Goal: Task Accomplishment & Management: Manage account settings

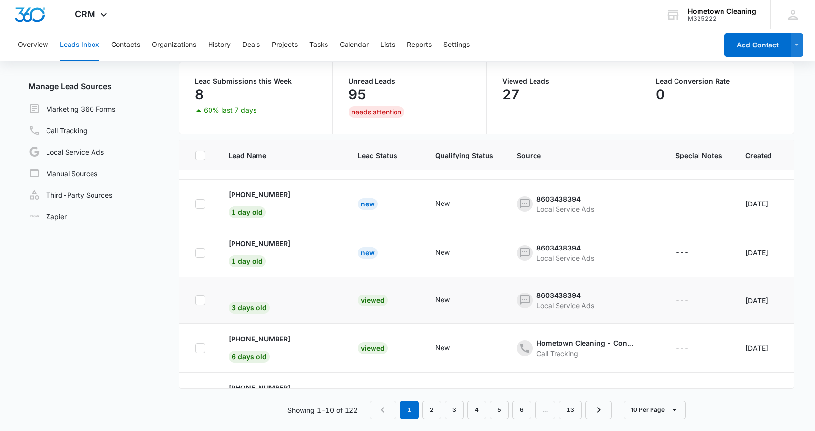
scroll to position [98, 0]
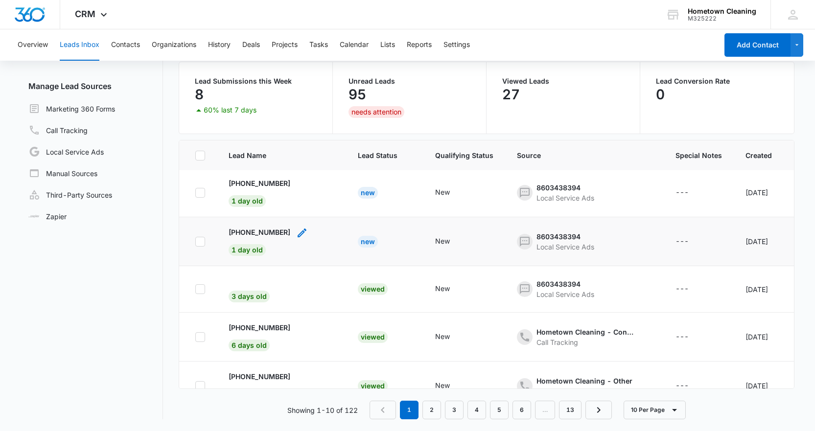
click at [280, 242] on div "[PHONE_NUMBER] 1 day old" at bounding box center [260, 241] width 62 height 29
click at [435, 242] on div "New" at bounding box center [442, 241] width 15 height 10
click at [382, 250] on td "New" at bounding box center [384, 241] width 77 height 49
click at [252, 230] on p "[PHONE_NUMBER]" at bounding box center [260, 232] width 62 height 10
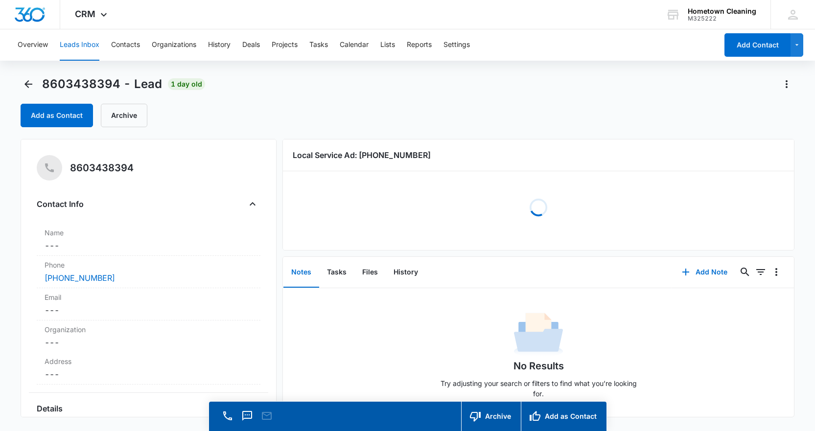
scroll to position [2, 0]
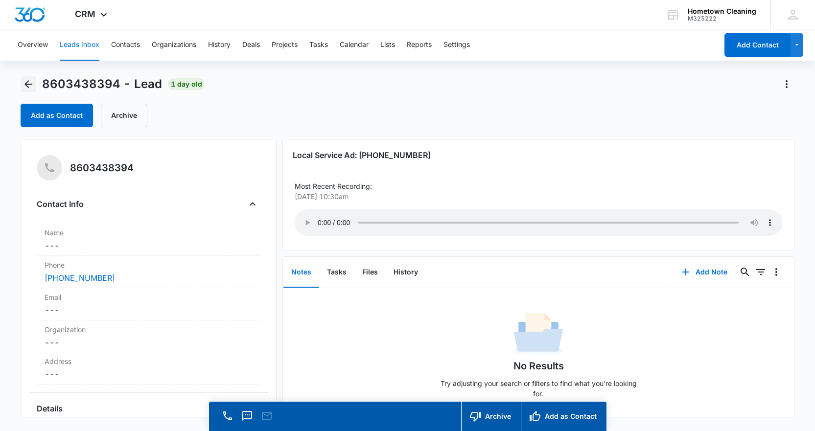
click at [23, 81] on icon "Back" at bounding box center [29, 84] width 12 height 12
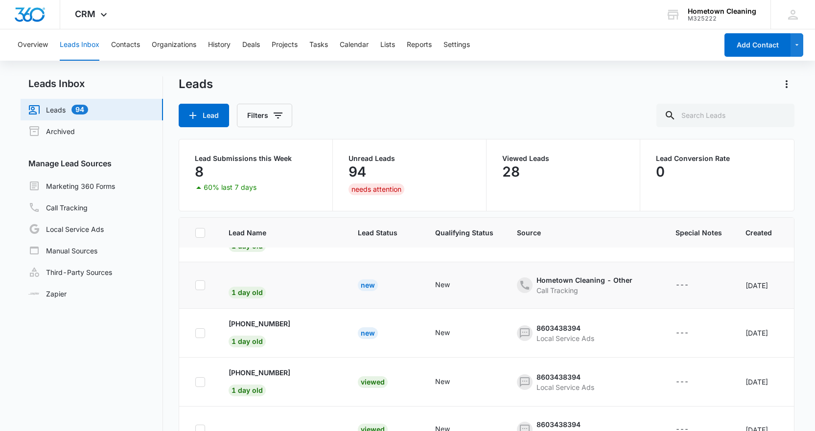
scroll to position [49, 0]
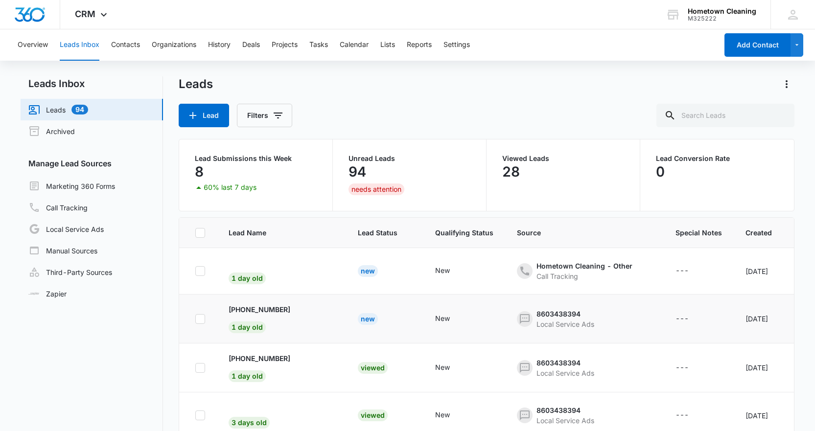
click at [319, 317] on td "[PHONE_NUMBER] 1 day old" at bounding box center [281, 319] width 129 height 49
click at [273, 311] on p "[PHONE_NUMBER]" at bounding box center [260, 309] width 62 height 10
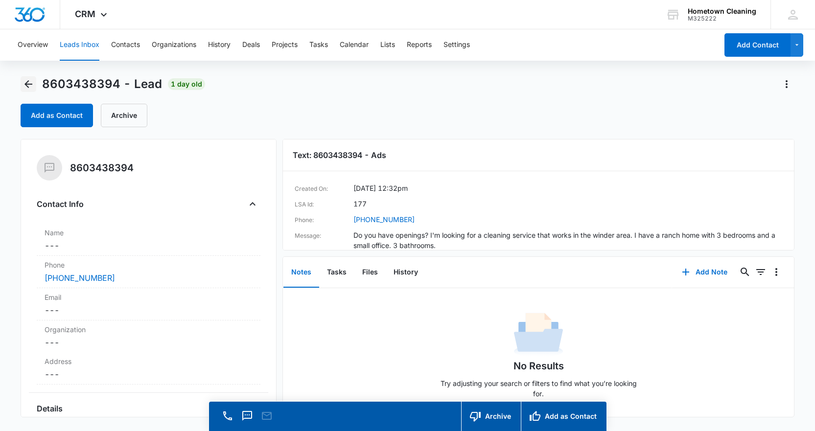
click at [32, 83] on icon "Back" at bounding box center [29, 84] width 12 height 12
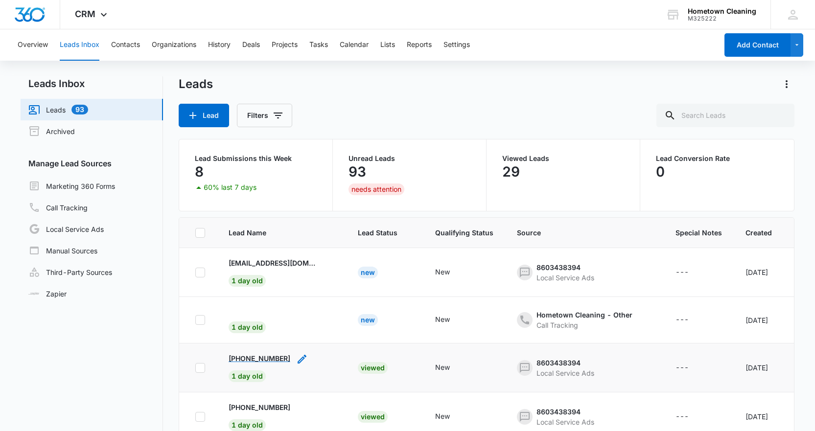
scroll to position [98, 0]
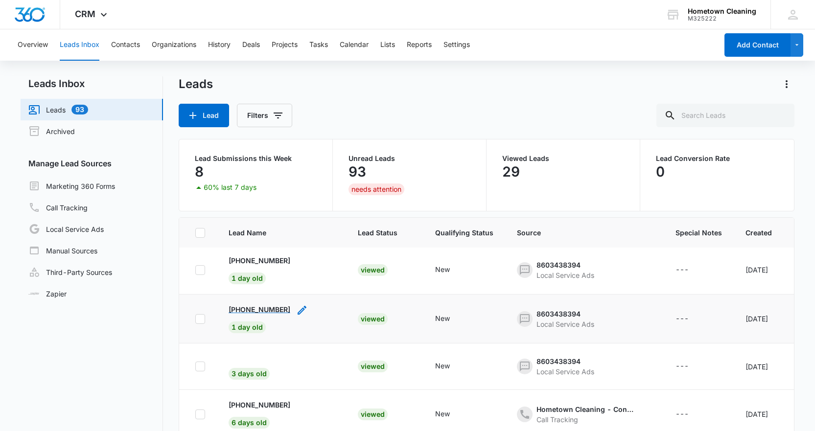
click at [269, 310] on p "[PHONE_NUMBER]" at bounding box center [260, 309] width 62 height 10
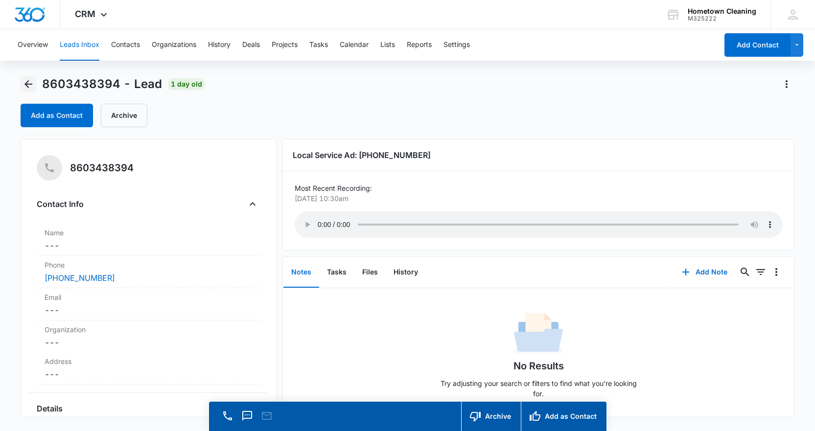
click at [23, 85] on icon "Back" at bounding box center [29, 84] width 12 height 12
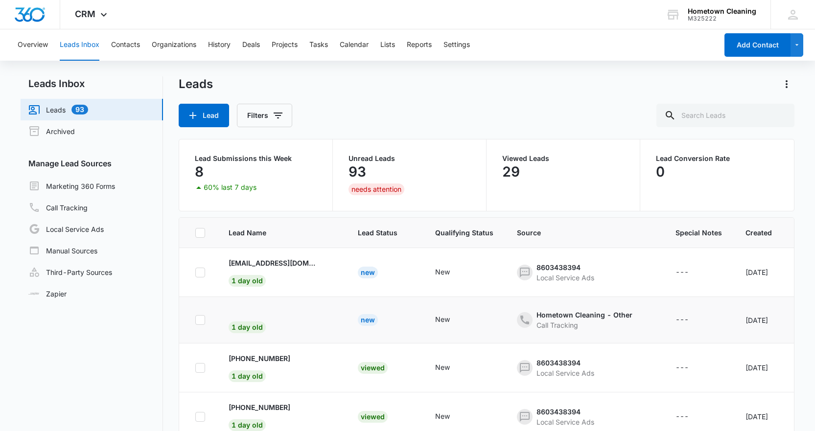
click at [243, 302] on td "1 day old" at bounding box center [281, 320] width 129 height 46
click at [237, 263] on p "[EMAIL_ADDRESS][DOMAIN_NAME]" at bounding box center [273, 263] width 88 height 10
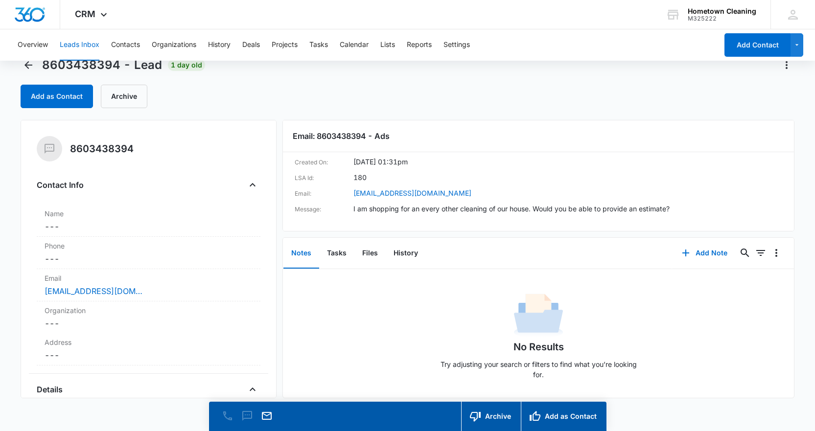
scroll to position [28, 0]
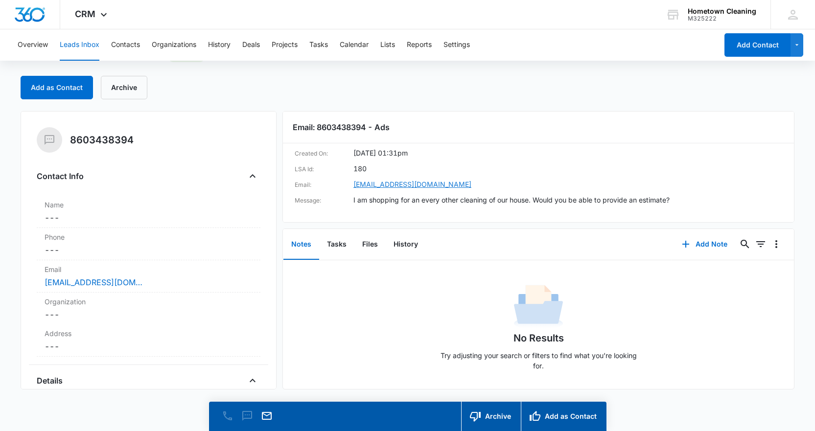
click at [408, 184] on link "[EMAIL_ADDRESS][DOMAIN_NAME]" at bounding box center [412, 185] width 118 height 12
drag, startPoint x: 433, startPoint y: 186, endPoint x: 355, endPoint y: 189, distance: 77.9
click at [355, 189] on div "Email: [EMAIL_ADDRESS][DOMAIN_NAME]" at bounding box center [539, 185] width 488 height 12
copy link "[EMAIL_ADDRESS][DOMAIN_NAME]"
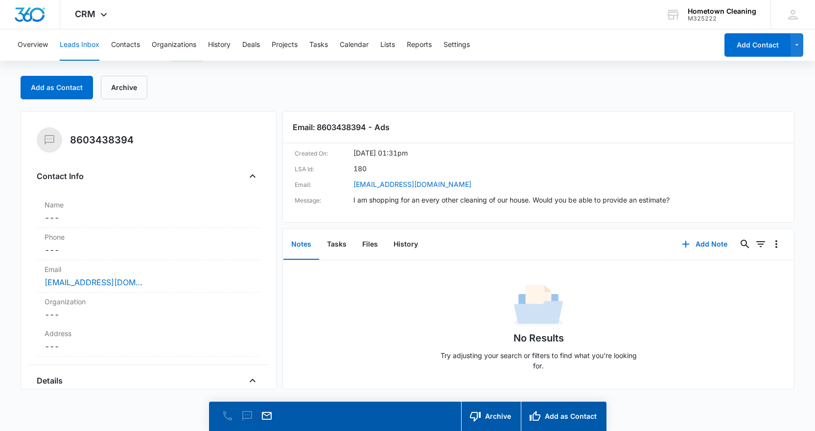
click at [349, 66] on div "8603438394 - Lead 1 day old Add as Contact Archive" at bounding box center [408, 73] width 774 height 51
click at [69, 42] on button "Leads Inbox" at bounding box center [80, 44] width 40 height 31
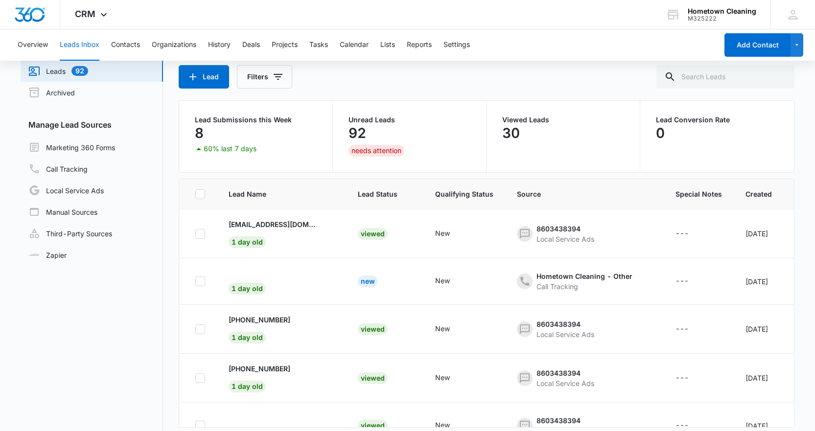
scroll to position [77, 0]
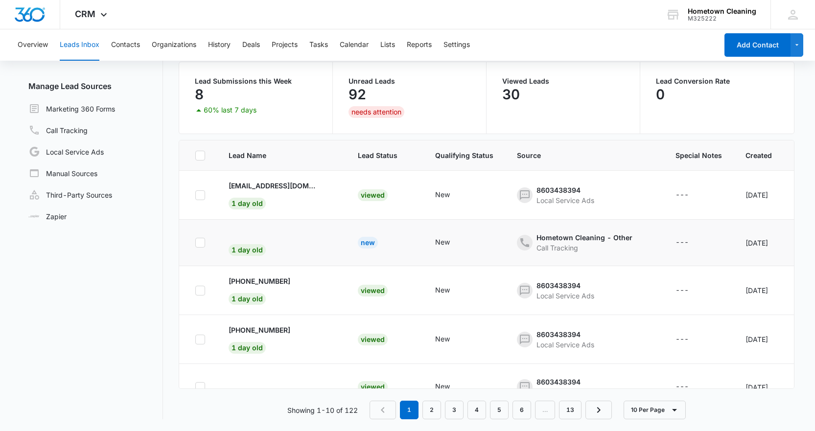
click at [358, 241] on div "New" at bounding box center [368, 243] width 20 height 12
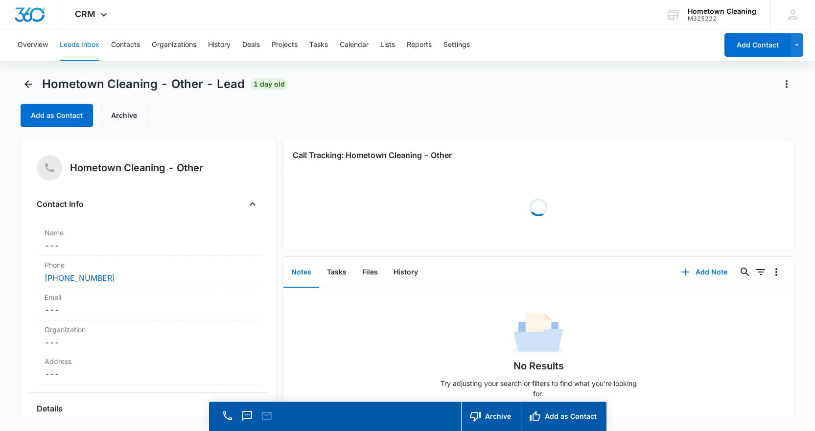
scroll to position [2, 0]
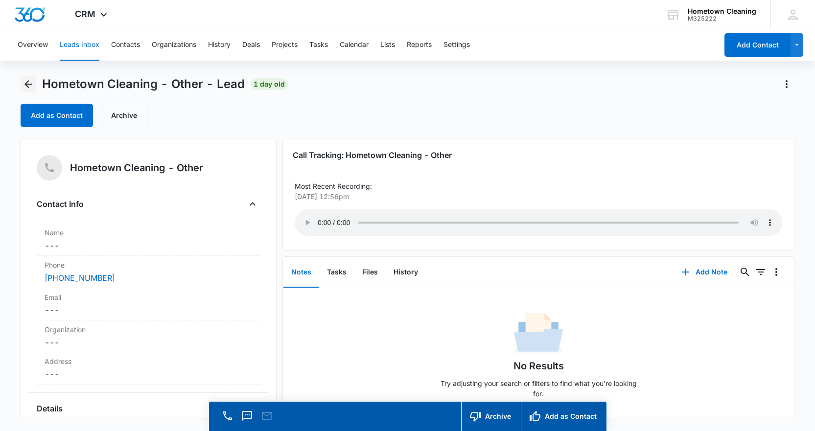
click at [32, 85] on icon "Back" at bounding box center [29, 84] width 12 height 12
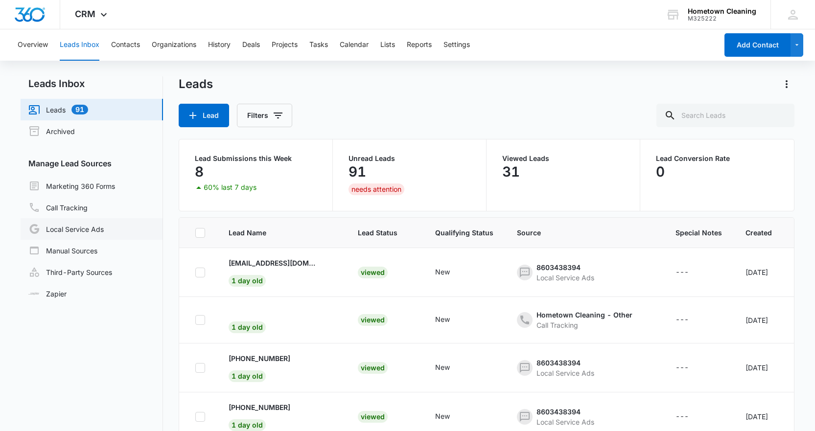
click at [104, 235] on link "Local Service Ads" at bounding box center [65, 229] width 75 height 12
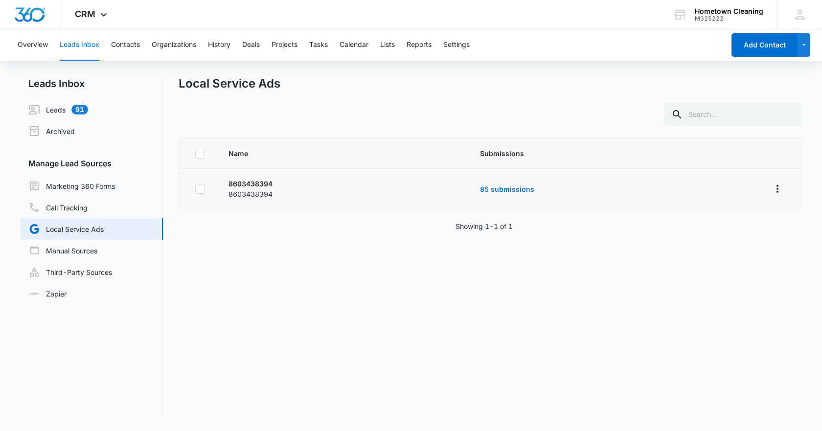
click at [241, 193] on p "8603438394" at bounding box center [343, 194] width 228 height 10
click at [500, 185] on link "85 submissions" at bounding box center [507, 189] width 54 height 8
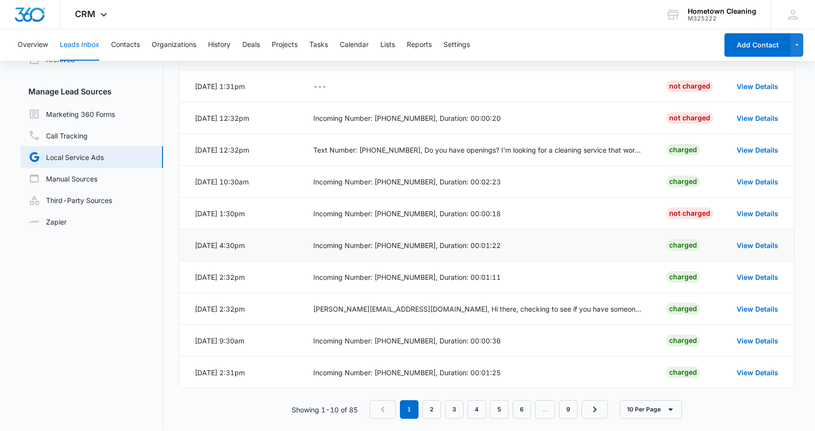
scroll to position [83, 0]
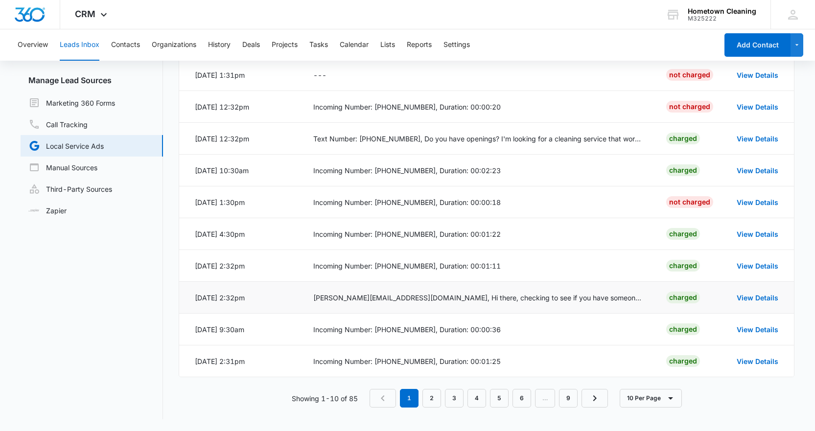
click at [343, 302] on div "[PERSON_NAME][EMAIL_ADDRESS][DOMAIN_NAME], Hi there, checking to see if you hav…" at bounding box center [478, 298] width 330 height 10
click at [758, 294] on link "View Details" at bounding box center [757, 298] width 42 height 8
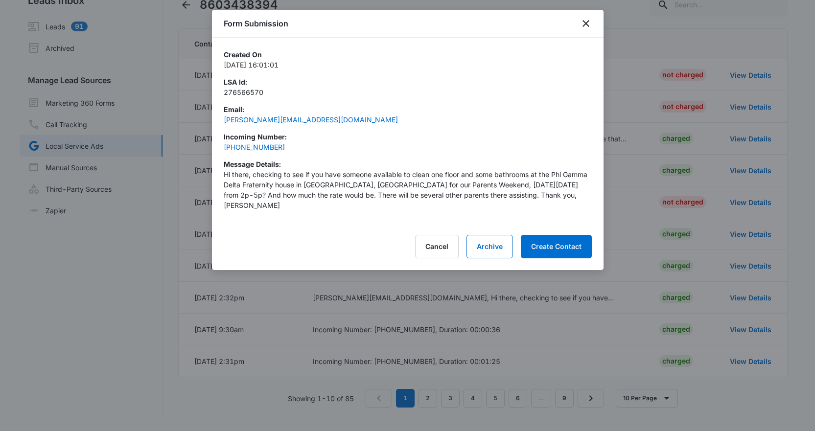
click at [186, 211] on div at bounding box center [407, 215] width 815 height 431
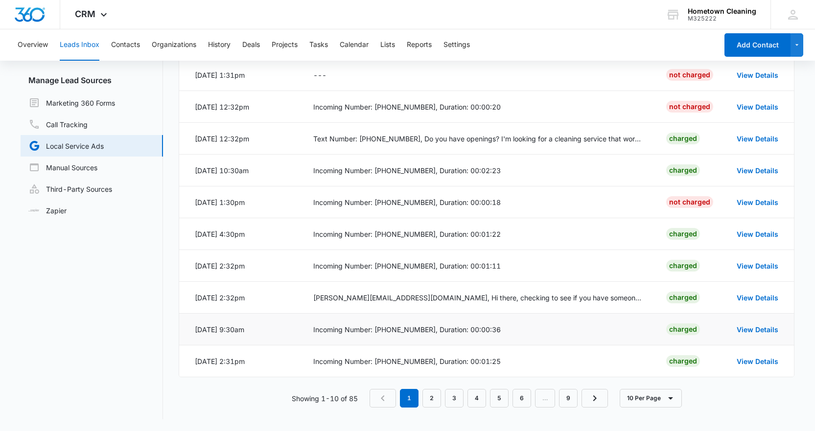
click at [306, 333] on td "Incoming Number: [PHONE_NUMBER], Duration: 00:00:36" at bounding box center [477, 330] width 353 height 32
click at [757, 331] on link "View Details" at bounding box center [757, 329] width 42 height 8
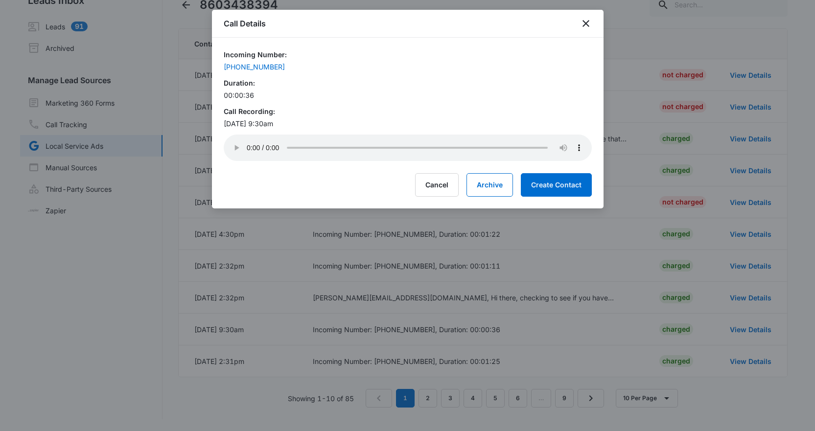
click at [526, 61] on div "Incoming Number: [PHONE_NUMBER]" at bounding box center [408, 60] width 368 height 23
click at [586, 25] on icon "close" at bounding box center [586, 24] width 12 height 12
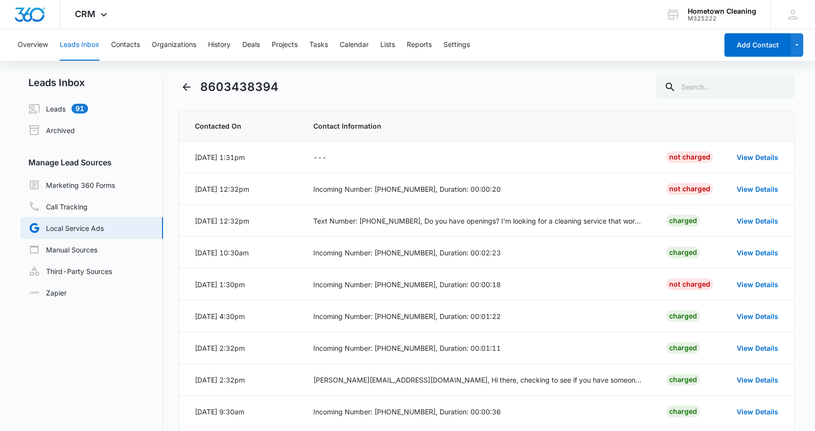
scroll to position [0, 0]
click at [67, 112] on link "Leads 91" at bounding box center [58, 110] width 60 height 12
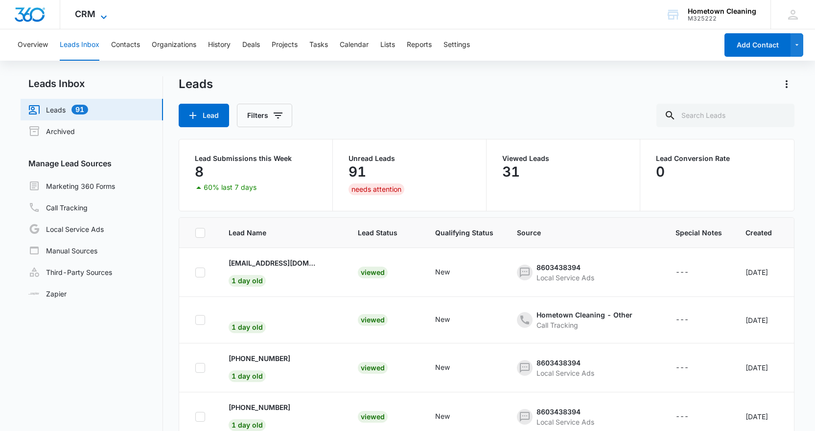
click at [91, 12] on span "CRM" at bounding box center [85, 14] width 21 height 10
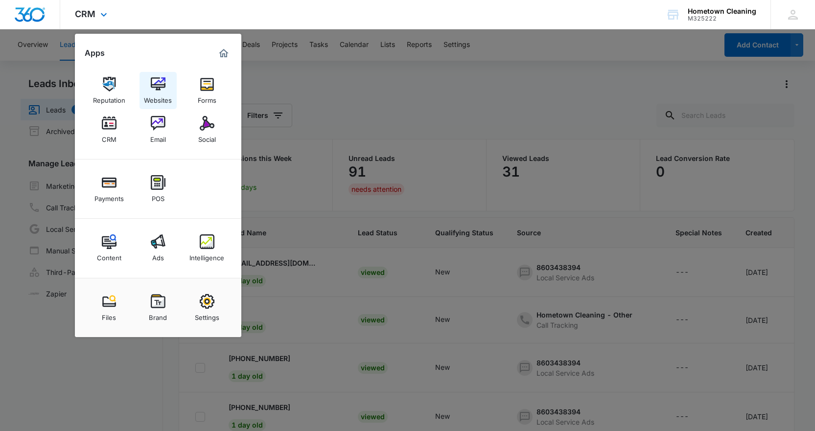
click at [149, 74] on link "Websites" at bounding box center [157, 90] width 37 height 37
